Goal: Information Seeking & Learning: Learn about a topic

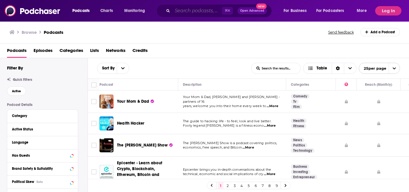
click at [204, 11] on input "Search podcasts, credits, & more..." at bounding box center [198, 10] width 50 height 9
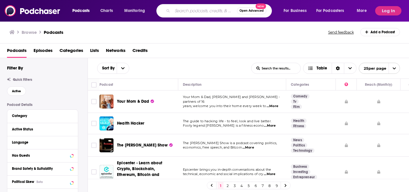
paste input "[PERSON_NAME] White’s"
type input "[PERSON_NAME] White’s"
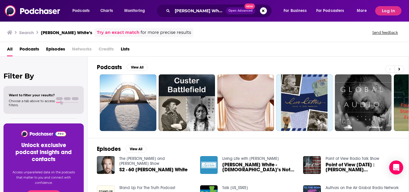
click at [135, 167] on span "S2 - 60 [PERSON_NAME] White" at bounding box center [153, 169] width 68 height 5
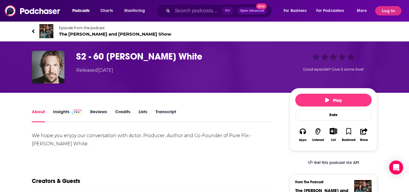
click at [38, 111] on link "About" at bounding box center [38, 115] width 13 height 13
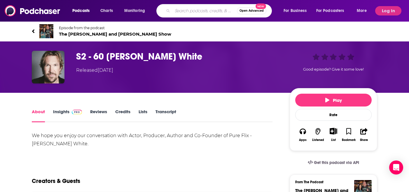
click at [188, 10] on input "Search podcasts, credits, & more..." at bounding box center [205, 10] width 65 height 9
paste input "The White House Pod – Dare to Dream"
type input "The White House Pod – Dare to Dream"
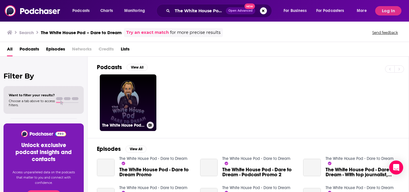
click at [123, 100] on link "The White House Pod - Dare to Dream" at bounding box center [128, 102] width 57 height 57
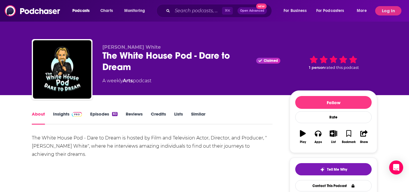
click at [62, 114] on link "Insights" at bounding box center [67, 117] width 29 height 13
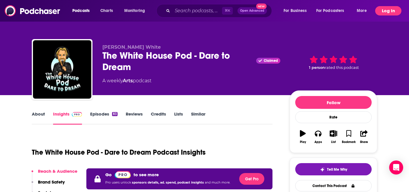
click at [384, 10] on button "Log In" at bounding box center [389, 10] width 26 height 9
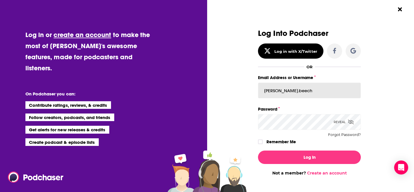
click at [293, 90] on input "[PERSON_NAME].beech" at bounding box center [309, 91] width 103 height 16
type input "[PERSON_NAME][EMAIL_ADDRESS][DOMAIN_NAME]"
click at [258, 151] on button "Log In" at bounding box center [309, 157] width 103 height 13
